Goal: Navigation & Orientation: Find specific page/section

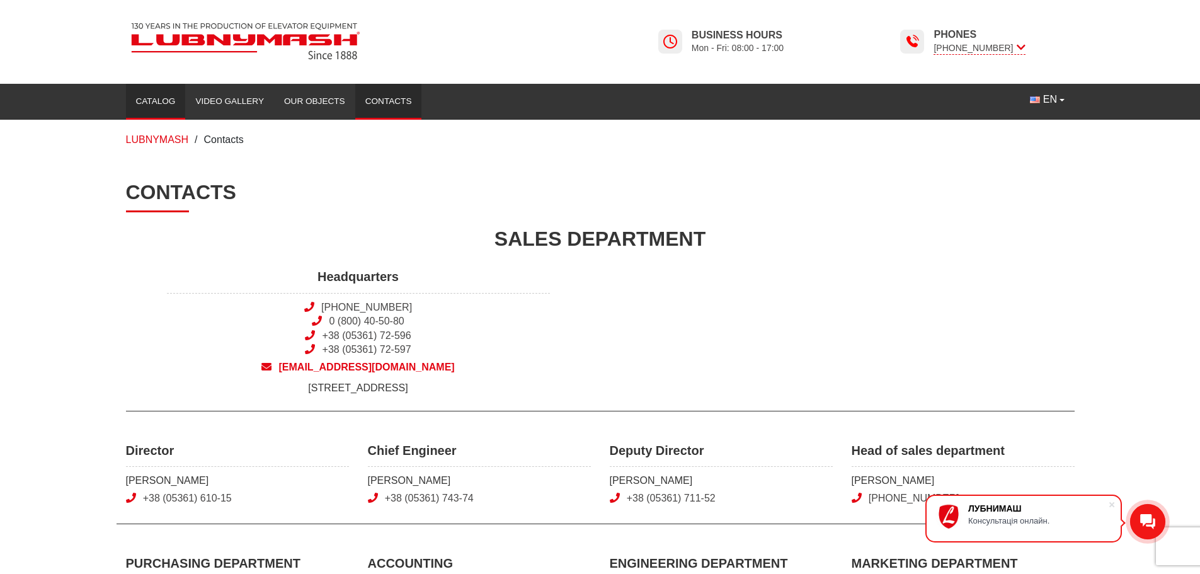
click at [167, 102] on link "Catalog" at bounding box center [156, 102] width 60 height 28
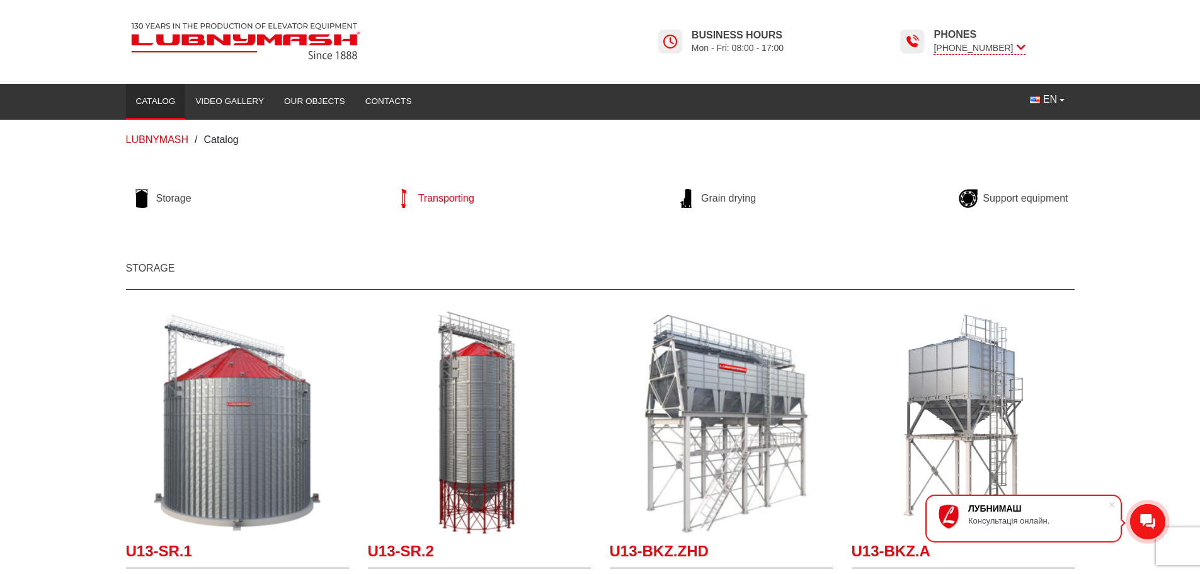
click at [439, 204] on span "Transporting" at bounding box center [446, 199] width 56 height 14
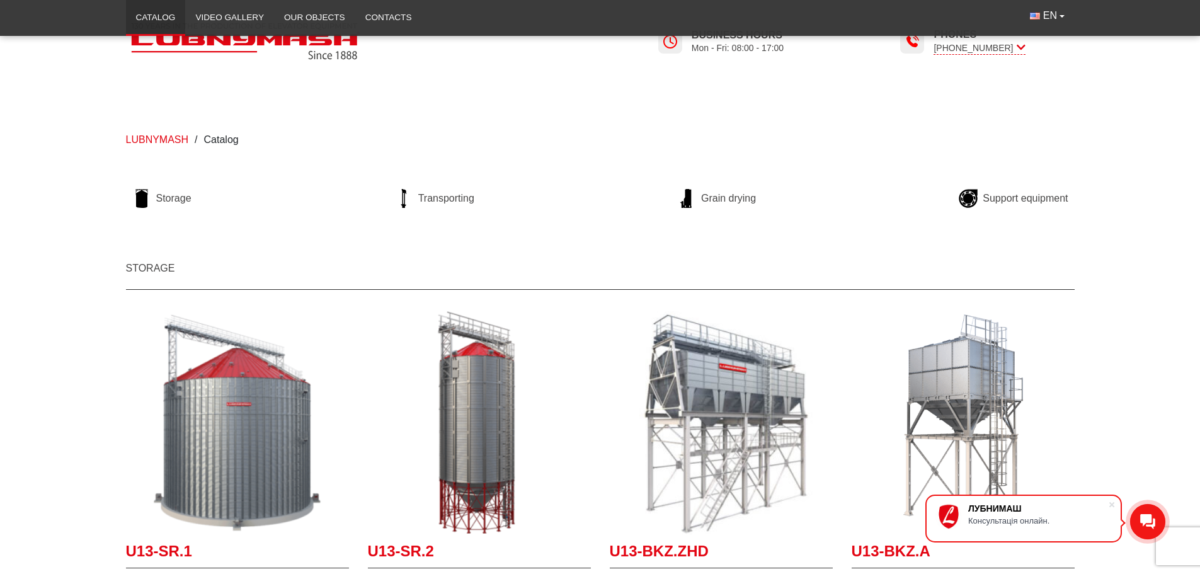
scroll to position [378, 0]
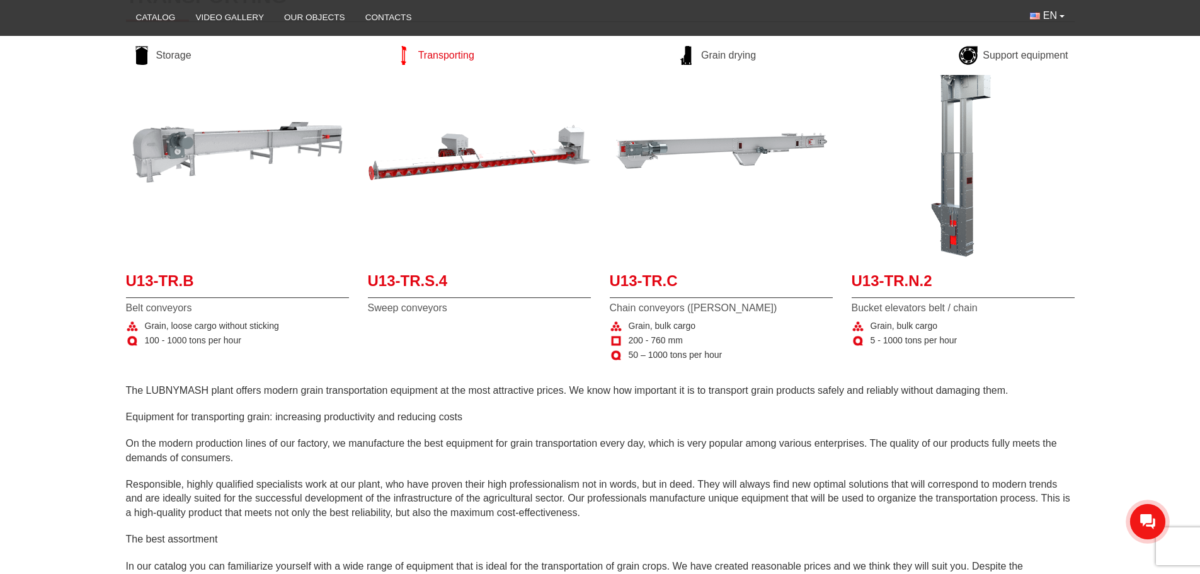
scroll to position [315, 0]
